Goal: Navigation & Orientation: Find specific page/section

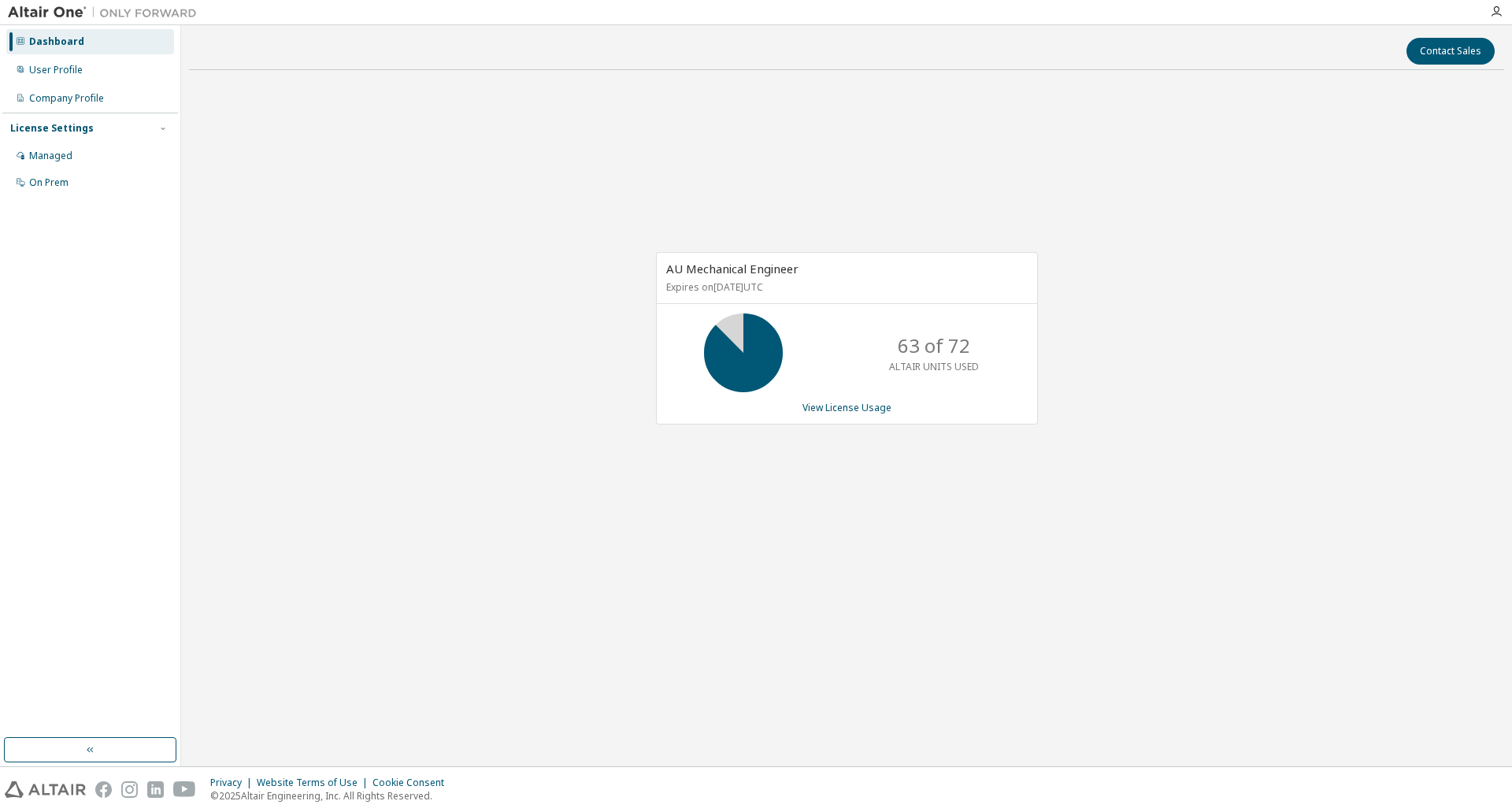
click at [390, 392] on div "AU Mechanical Engineer Expires on July 25, 2026 UTC 63 of 72 ALTAIR UNITS USED …" at bounding box center [846, 346] width 1315 height 527
click at [505, 410] on div "AU Mechanical Engineer Expires on July 25, 2026 UTC 72 of 72 ALTAIR UNITS USED …" at bounding box center [846, 346] width 1315 height 527
